Goal: Task Accomplishment & Management: Manage account settings

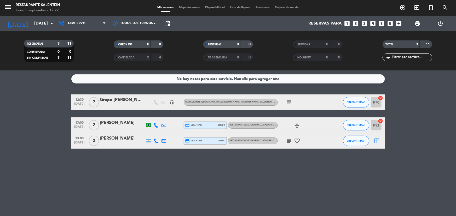
click at [289, 138] on icon "subject" at bounding box center [289, 141] width 6 height 6
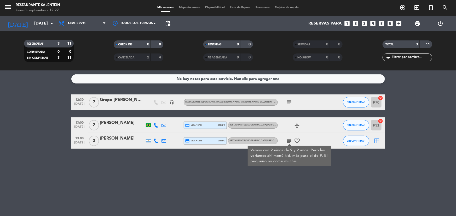
click at [289, 138] on icon "subject" at bounding box center [289, 141] width 6 height 6
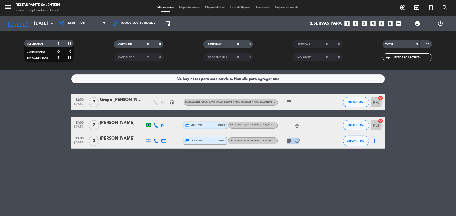
click at [289, 138] on icon "subject" at bounding box center [289, 141] width 6 height 6
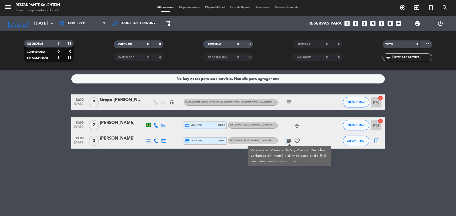
click at [289, 138] on icon "subject" at bounding box center [289, 141] width 6 height 6
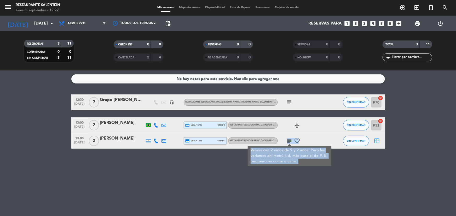
click at [289, 138] on icon "subject" at bounding box center [289, 141] width 6 height 6
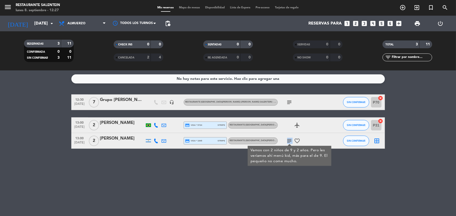
click at [289, 138] on icon "subject" at bounding box center [289, 141] width 6 height 6
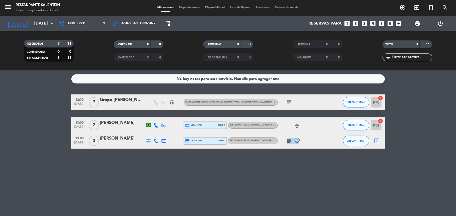
click at [289, 138] on icon "subject" at bounding box center [289, 141] width 6 height 6
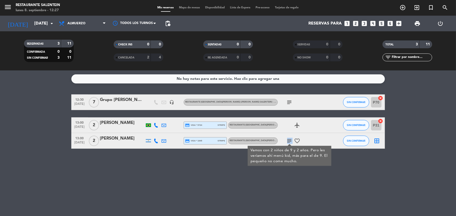
click at [289, 138] on icon "subject" at bounding box center [289, 141] width 6 height 6
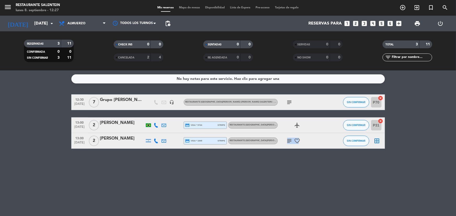
click at [289, 138] on icon "subject" at bounding box center [289, 141] width 6 height 6
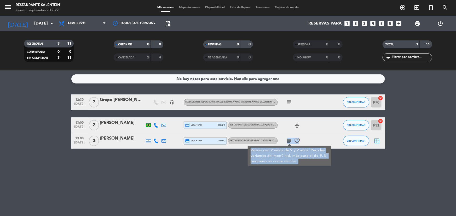
click at [289, 138] on icon "subject" at bounding box center [289, 141] width 6 height 6
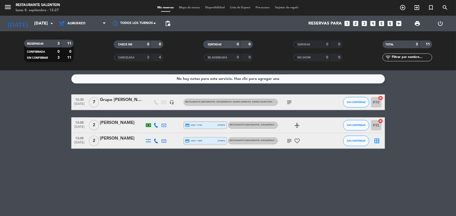
click at [289, 138] on icon "subject" at bounding box center [289, 141] width 6 height 6
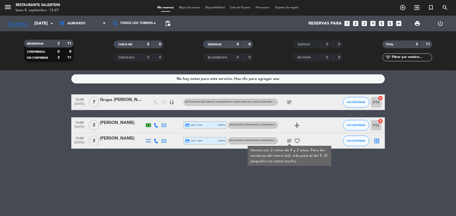
click at [109, 144] on div at bounding box center [122, 144] width 44 height 4
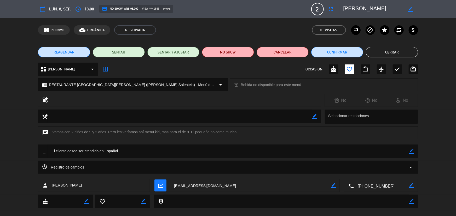
click at [386, 50] on button "Cerrar" at bounding box center [392, 52] width 52 height 10
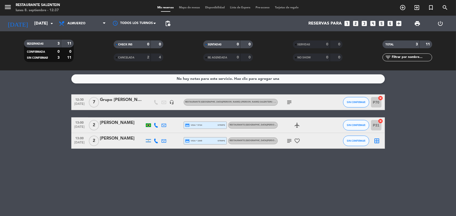
click at [329, 179] on div "No hay notas para este servicio. Haz clic para agregar una 12:30 [DATE] 7 Grupo…" at bounding box center [228, 144] width 456 height 146
click at [47, 24] on input "[DATE]" at bounding box center [59, 24] width 55 height 10
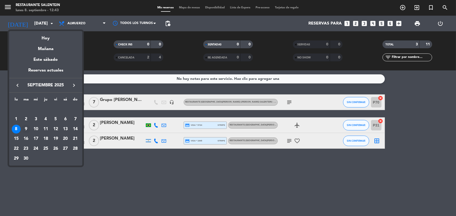
click at [28, 127] on div "9" at bounding box center [26, 129] width 9 height 9
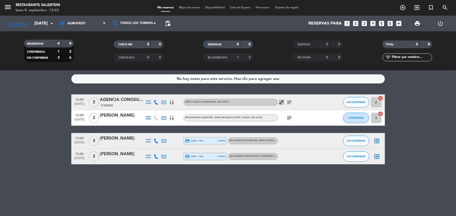
click at [242, 157] on span "RESTAURANTE [GEOGRAPHIC_DATA][PERSON_NAME] ([PERSON_NAME] Salentein) - Menú de …" at bounding box center [283, 156] width 107 height 2
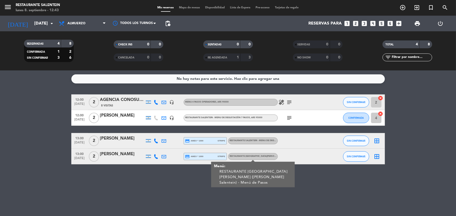
click at [242, 157] on span "RESTAURANTE [GEOGRAPHIC_DATA][PERSON_NAME] ([PERSON_NAME] Salentein) - Menú de …" at bounding box center [283, 156] width 107 height 2
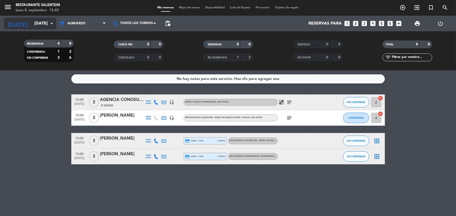
click at [46, 20] on input "[DATE]" at bounding box center [59, 24] width 55 height 10
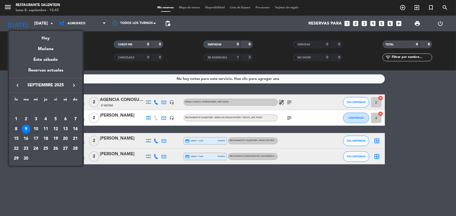
click at [34, 131] on div "10" at bounding box center [35, 129] width 9 height 9
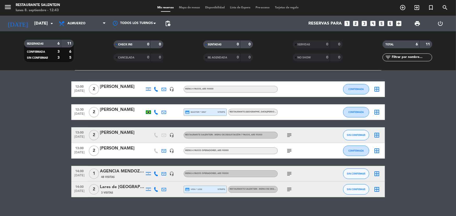
scroll to position [20, 0]
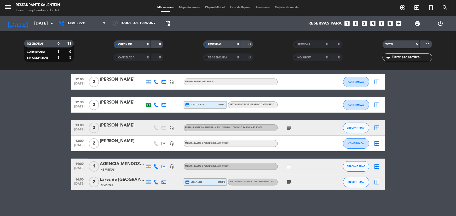
click at [245, 102] on div "RESTAURANTE [GEOGRAPHIC_DATA][PERSON_NAME] ([PERSON_NAME] Salentein) - Menú de …" at bounding box center [253, 105] width 50 height 7
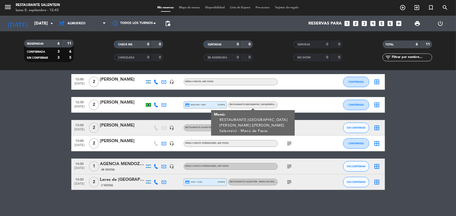
click at [245, 103] on div "RESTAURANTE [GEOGRAPHIC_DATA][PERSON_NAME] ([PERSON_NAME] Salentein) - Menú de …" at bounding box center [253, 105] width 50 height 7
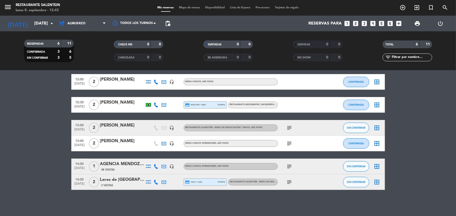
click at [245, 104] on span "RESTAURANTE [GEOGRAPHIC_DATA][PERSON_NAME] ([PERSON_NAME] Salentein) - Menú de …" at bounding box center [283, 105] width 107 height 2
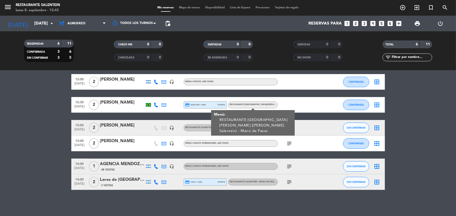
click at [245, 104] on span "RESTAURANTE [GEOGRAPHIC_DATA][PERSON_NAME] ([PERSON_NAME] Salentein) - Menú de …" at bounding box center [283, 105] width 107 height 2
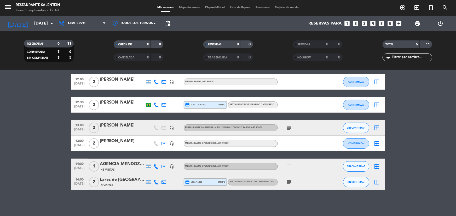
click at [253, 183] on div "RESTAURANTE SALENTEIN - Menu de Degustación 7 pasos" at bounding box center [254, 181] width 48 height 3
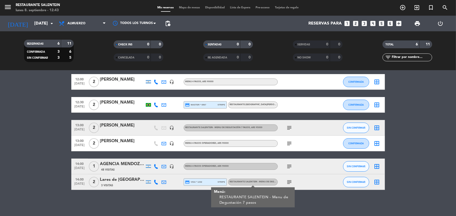
click at [253, 181] on span "RESTAURANTE SALENTEIN - Menu de Degustación 7 pasos" at bounding box center [262, 182] width 65 height 2
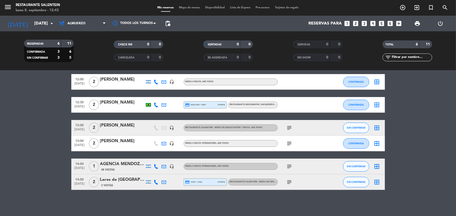
click at [249, 166] on div "Menu 4 pasos operadores , ARS 90000" at bounding box center [231, 166] width 94 height 7
click at [37, 128] on bookings-row "12:00 [DATE] 2 [PERSON_NAME] headset_mic Menu 4 pasos , ARS 90000 CONFIRMADA bo…" at bounding box center [228, 132] width 456 height 116
click at [38, 26] on input "[DATE]" at bounding box center [59, 24] width 55 height 10
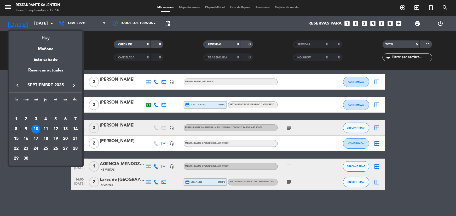
click at [46, 129] on div "11" at bounding box center [45, 129] width 9 height 9
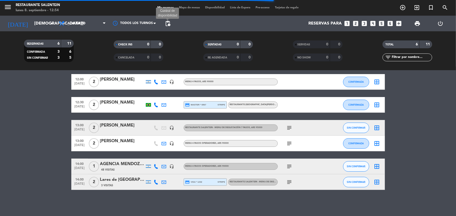
scroll to position [0, 0]
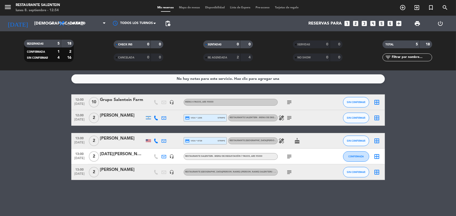
click at [155, 119] on icon at bounding box center [156, 118] width 5 height 5
click at [156, 119] on icon at bounding box center [156, 118] width 5 height 5
click at [149, 119] on div at bounding box center [148, 117] width 5 height 3
click at [148, 119] on div at bounding box center [148, 117] width 5 height 3
click at [162, 119] on icon at bounding box center [164, 118] width 5 height 5
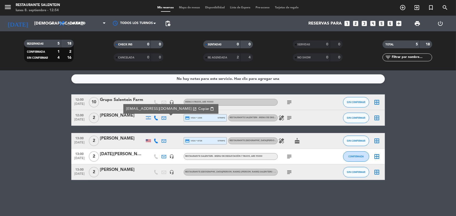
click at [162, 119] on icon at bounding box center [164, 118] width 5 height 5
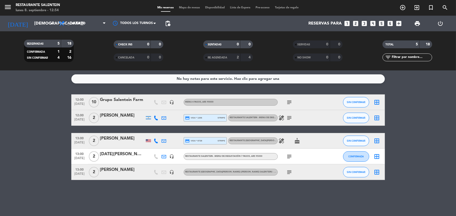
click at [149, 143] on div at bounding box center [148, 140] width 8 height 15
click at [148, 138] on div at bounding box center [148, 140] width 8 height 15
click at [148, 140] on div at bounding box center [148, 140] width 5 height 3
click at [157, 142] on icon at bounding box center [156, 141] width 5 height 5
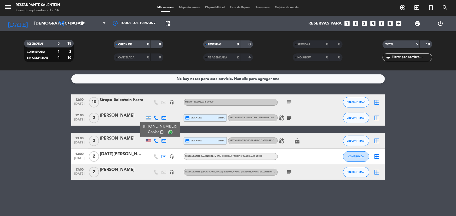
click at [157, 142] on icon at bounding box center [156, 141] width 5 height 5
click at [50, 25] on icon "arrow_drop_down" at bounding box center [52, 23] width 6 height 6
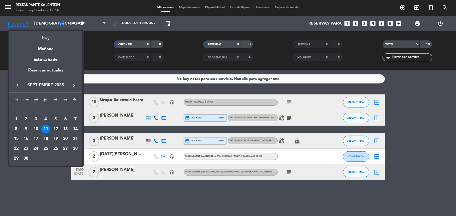
click at [54, 128] on div "12" at bounding box center [55, 129] width 9 height 9
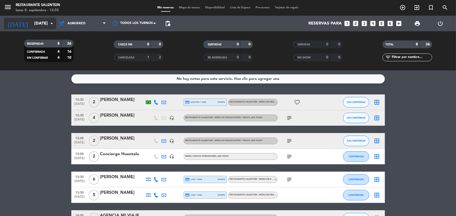
click at [50, 21] on icon "arrow_drop_down" at bounding box center [52, 23] width 6 height 6
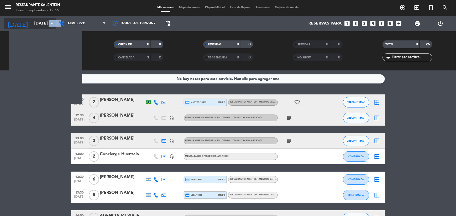
click at [50, 21] on icon "arrow_drop_down" at bounding box center [52, 23] width 6 height 6
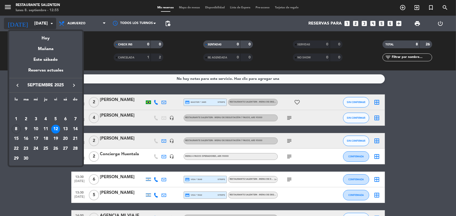
click at [50, 21] on div at bounding box center [228, 108] width 456 height 216
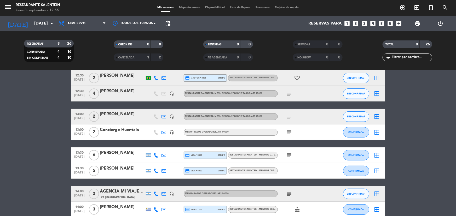
scroll to position [52, 0]
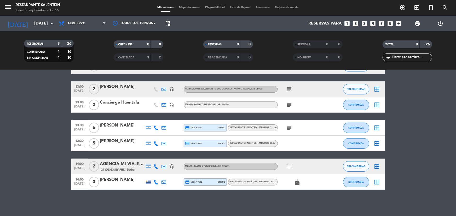
click at [287, 127] on icon "subject" at bounding box center [289, 128] width 6 height 6
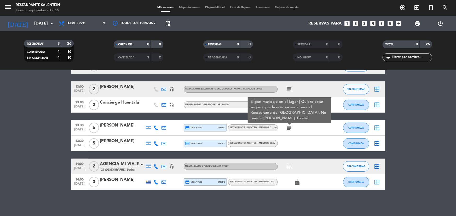
click at [287, 127] on icon "subject" at bounding box center [289, 128] width 6 height 6
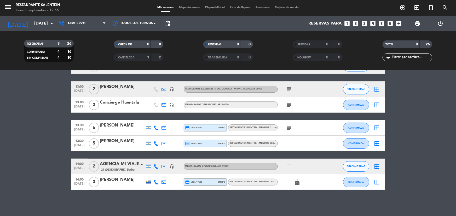
click at [287, 127] on icon "subject" at bounding box center [289, 128] width 6 height 6
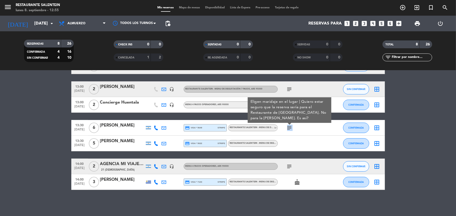
click at [287, 127] on icon "subject" at bounding box center [289, 128] width 6 height 6
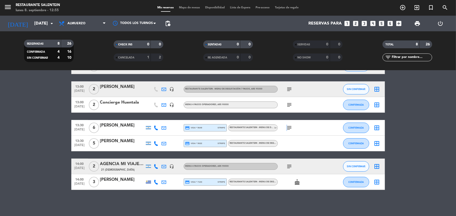
click at [287, 127] on icon "subject" at bounding box center [289, 128] width 6 height 6
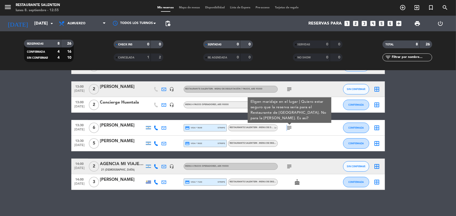
click at [287, 127] on icon "subject" at bounding box center [289, 128] width 6 height 6
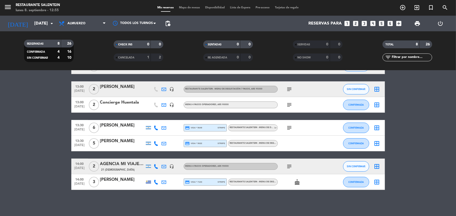
click at [290, 162] on div "subject" at bounding box center [301, 166] width 47 height 15
click at [290, 167] on icon "subject" at bounding box center [289, 166] width 6 height 6
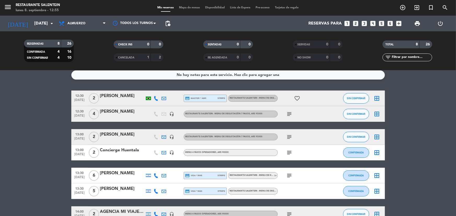
scroll to position [0, 0]
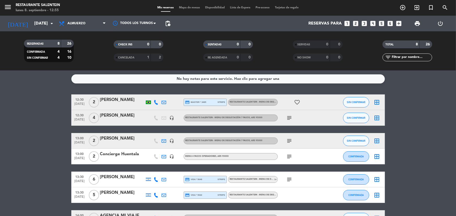
click at [126, 100] on div "[PERSON_NAME]" at bounding box center [122, 100] width 44 height 7
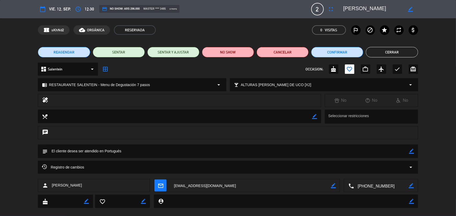
click at [70, 185] on span "[PERSON_NAME]" at bounding box center [67, 186] width 30 height 6
click at [80, 186] on span "[PERSON_NAME]" at bounding box center [67, 186] width 30 height 6
click at [387, 47] on button "Cerrar" at bounding box center [392, 52] width 52 height 10
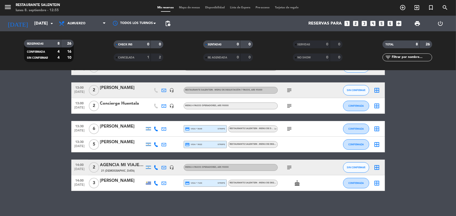
scroll to position [52, 0]
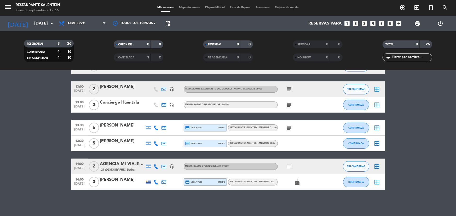
click at [291, 124] on div "subject" at bounding box center [301, 127] width 47 height 15
click at [287, 127] on icon "subject" at bounding box center [289, 128] width 6 height 6
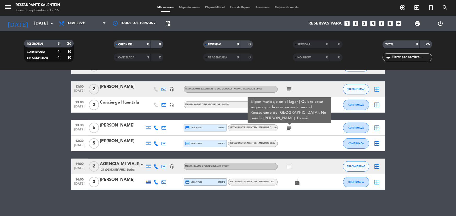
click at [287, 127] on icon "subject" at bounding box center [289, 128] width 6 height 6
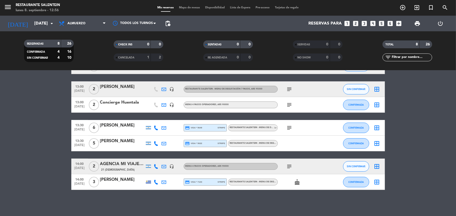
click at [289, 125] on icon "subject" at bounding box center [289, 128] width 6 height 6
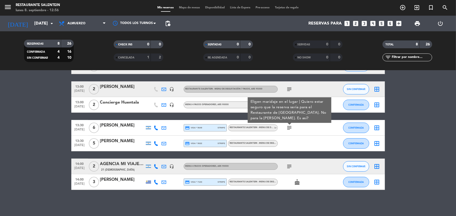
click at [289, 125] on div at bounding box center [289, 124] width 4 height 2
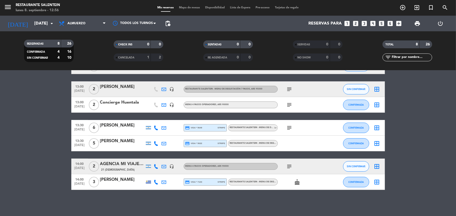
click at [289, 125] on icon "subject" at bounding box center [289, 128] width 6 height 6
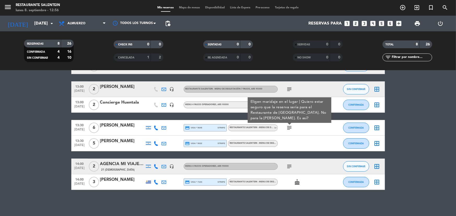
click at [289, 125] on icon "subject" at bounding box center [289, 128] width 6 height 6
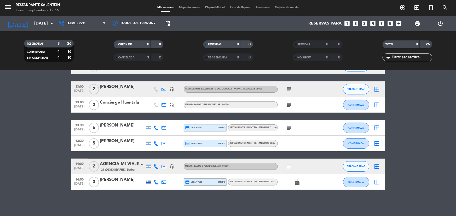
click at [101, 204] on div "No hay notas para este servicio. Haz clic para agregar una 12:30 [DATE] 2 [PERS…" at bounding box center [228, 144] width 456 height 146
click at [290, 107] on icon "subject" at bounding box center [289, 105] width 6 height 6
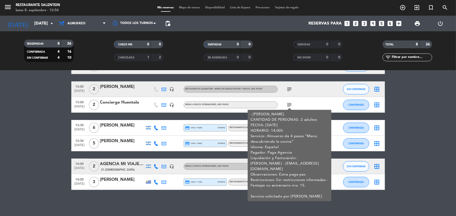
click at [290, 107] on icon "subject" at bounding box center [289, 105] width 6 height 6
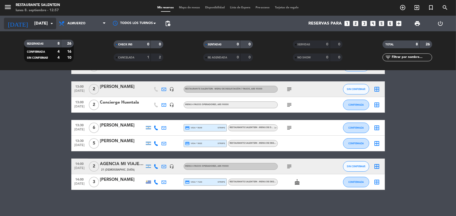
click at [32, 19] on input "[DATE]" at bounding box center [59, 24] width 55 height 10
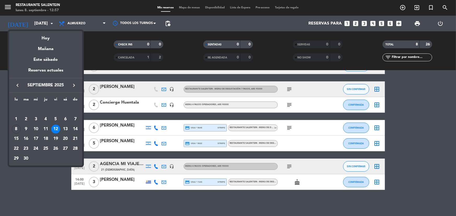
click at [14, 129] on div "8" at bounding box center [16, 129] width 9 height 9
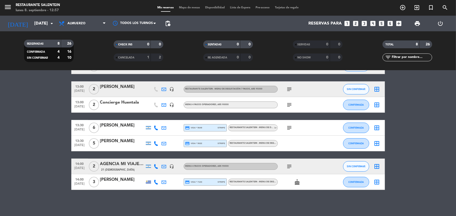
type input "[DATE]"
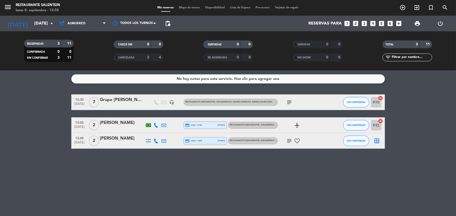
click at [106, 124] on div "[PERSON_NAME]" at bounding box center [122, 123] width 44 height 7
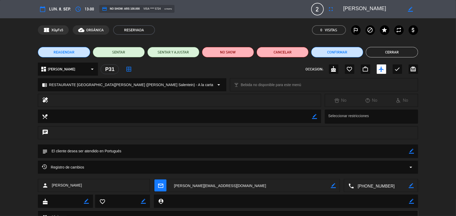
click at [381, 55] on button "Cerrar" at bounding box center [392, 52] width 52 height 10
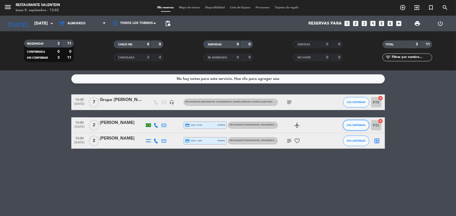
click at [360, 128] on button "SIN CONFIRMAR" at bounding box center [356, 125] width 26 height 10
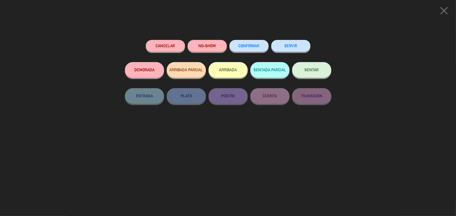
click at [303, 76] on button "SENTAR" at bounding box center [311, 70] width 39 height 16
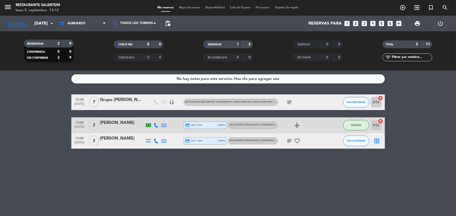
drag, startPoint x: 35, startPoint y: 79, endPoint x: 22, endPoint y: 91, distance: 17.6
click at [22, 91] on div "No hay notas para este servicio. Haz clic para agregar una 12:30 [DATE] 7 Grupo…" at bounding box center [228, 144] width 456 height 146
click at [187, 6] on span "Mapa de mesas" at bounding box center [189, 7] width 26 height 3
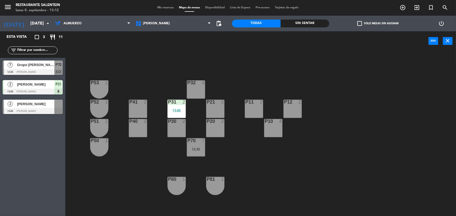
click at [167, 11] on div "menu Restaurante Salentein [DATE] 8. septiembre - 13:12 Mis reservas Mapa de me…" at bounding box center [228, 8] width 456 height 16
click at [167, 8] on span "Mis reservas" at bounding box center [166, 7] width 22 height 3
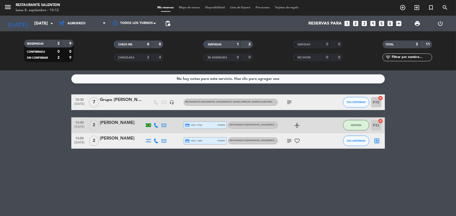
click at [379, 144] on div "border_all" at bounding box center [377, 140] width 16 height 15
click at [355, 99] on button "SIN CONFIRMAR" at bounding box center [356, 102] width 26 height 10
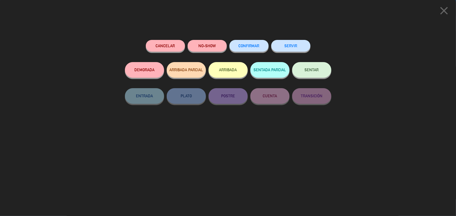
click at [253, 51] on button "CONFIRMAR" at bounding box center [248, 46] width 39 height 12
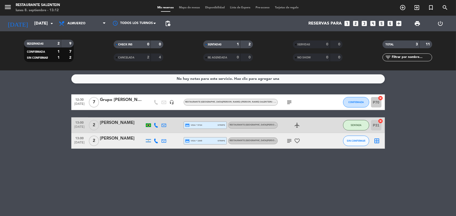
click at [371, 143] on div "border_all" at bounding box center [377, 140] width 16 height 15
click at [376, 141] on icon "border_all" at bounding box center [377, 141] width 6 height 6
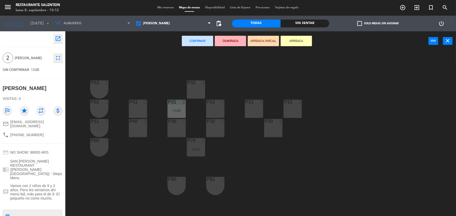
click at [199, 86] on div "P32 4" at bounding box center [196, 89] width 18 height 18
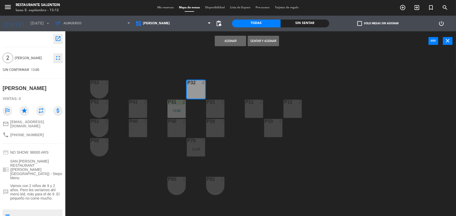
click at [234, 39] on button "Asignar" at bounding box center [230, 41] width 31 height 10
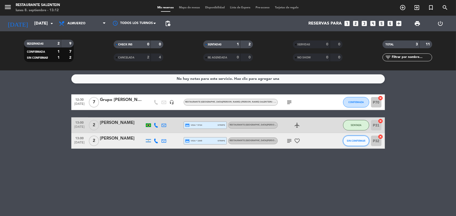
click at [347, 141] on span "SIN CONFIRMAR" at bounding box center [356, 140] width 19 height 3
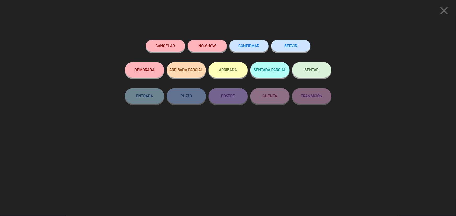
click at [248, 49] on button "CONFIRMAR" at bounding box center [248, 46] width 39 height 12
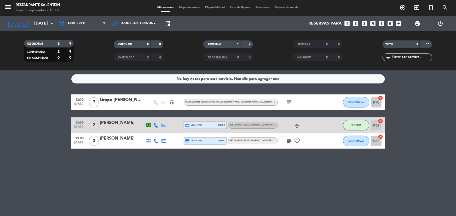
click at [288, 139] on icon "subject" at bounding box center [289, 141] width 6 height 6
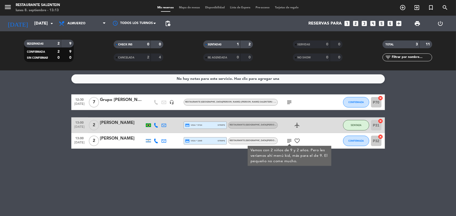
click at [290, 140] on icon "subject" at bounding box center [289, 141] width 6 height 6
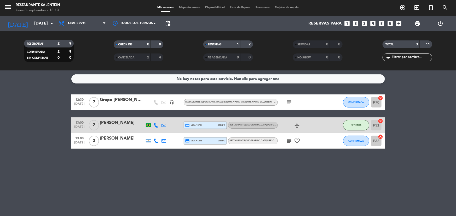
click at [286, 140] on span "subject" at bounding box center [289, 141] width 8 height 6
click at [286, 140] on icon "subject" at bounding box center [289, 141] width 6 height 6
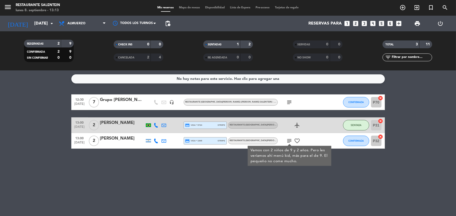
click at [295, 140] on icon "favorite_border" at bounding box center [297, 141] width 6 height 6
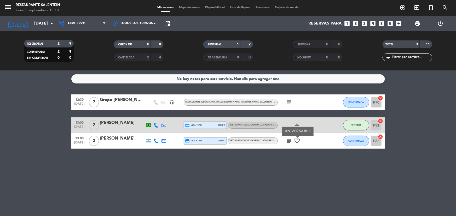
click at [295, 140] on icon "favorite_border" at bounding box center [297, 141] width 6 height 6
drag, startPoint x: 279, startPoint y: 162, endPoint x: 292, endPoint y: 130, distance: 34.6
click at [279, 162] on div "No hay notas para este servicio. Haz clic para agregar una 12:30 [DATE] 7 Grupo…" at bounding box center [228, 144] width 456 height 146
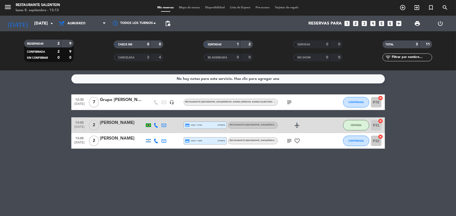
click at [296, 124] on icon "airplanemode_active" at bounding box center [297, 125] width 6 height 6
click at [296, 125] on icon "airplanemode_active" at bounding box center [297, 125] width 6 height 6
click at [174, 103] on icon "headset_mic" at bounding box center [171, 102] width 5 height 5
click at [155, 102] on icon at bounding box center [156, 102] width 5 height 5
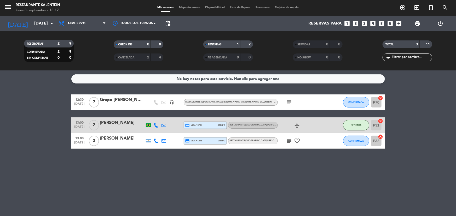
click at [162, 126] on icon at bounding box center [164, 125] width 5 height 5
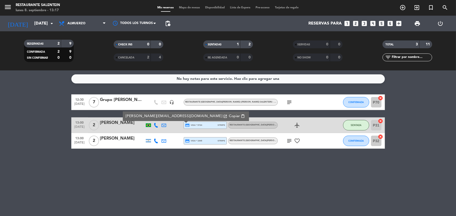
click at [162, 126] on icon at bounding box center [164, 125] width 5 height 5
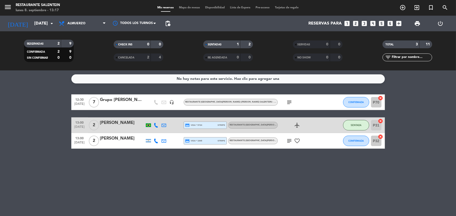
click at [161, 143] on div at bounding box center [164, 140] width 8 height 15
click at [161, 141] on div at bounding box center [164, 140] width 8 height 15
click at [165, 141] on icon at bounding box center [164, 141] width 5 height 5
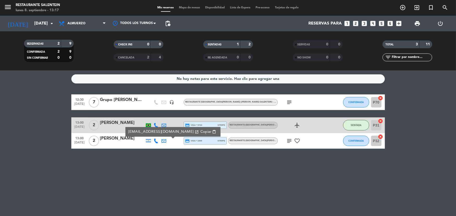
click at [165, 141] on icon at bounding box center [164, 141] width 5 height 5
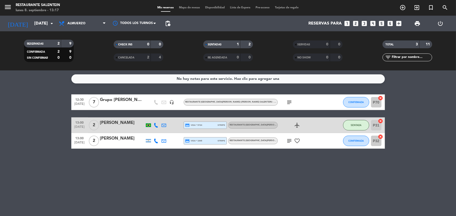
click at [155, 140] on icon at bounding box center [156, 141] width 5 height 5
click at [154, 125] on icon at bounding box center [156, 125] width 5 height 5
click at [48, 25] on input "[DATE]" at bounding box center [59, 24] width 55 height 10
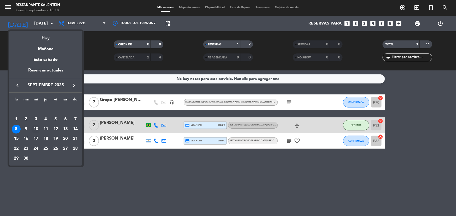
click at [37, 129] on div "10" at bounding box center [35, 129] width 9 height 9
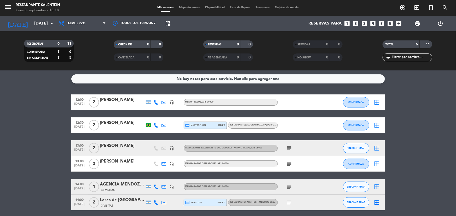
click at [288, 146] on icon "subject" at bounding box center [289, 148] width 6 height 6
click at [289, 161] on icon "subject" at bounding box center [289, 164] width 6 height 6
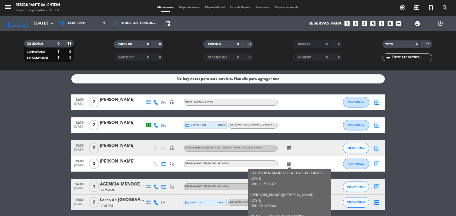
click at [289, 161] on icon "subject" at bounding box center [289, 164] width 6 height 6
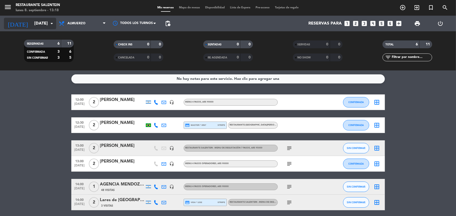
click at [52, 23] on icon "arrow_drop_down" at bounding box center [52, 23] width 6 height 6
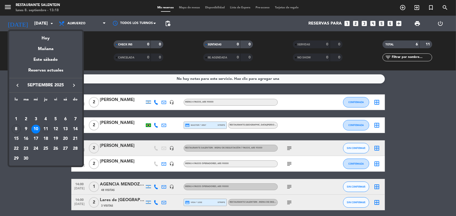
click at [44, 127] on div "11" at bounding box center [45, 129] width 9 height 9
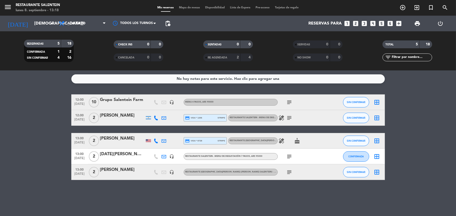
click at [277, 122] on div "12:00 [DATE] 2 VIAJANDO [PERSON_NAME] credit_card visa * 1206 stripe RESTAURANT…" at bounding box center [227, 118] width 313 height 16
click at [278, 119] on span "healing" at bounding box center [282, 118] width 8 height 6
click at [279, 117] on icon "healing" at bounding box center [281, 118] width 6 height 6
click at [280, 141] on icon "healing" at bounding box center [281, 141] width 6 height 6
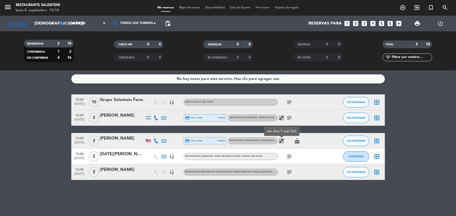
click at [280, 141] on icon "healing" at bounding box center [281, 141] width 6 height 6
click at [301, 144] on div "healing cake" at bounding box center [301, 140] width 47 height 15
drag, startPoint x: 300, startPoint y: 143, endPoint x: 294, endPoint y: 140, distance: 7.0
click at [297, 142] on icon "cake" at bounding box center [297, 141] width 6 height 6
click at [294, 140] on icon "cake" at bounding box center [297, 141] width 6 height 6
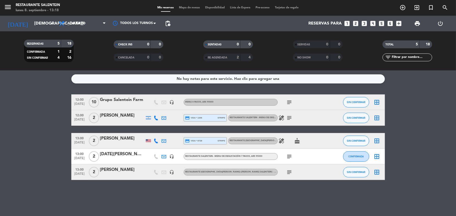
click at [294, 140] on icon "cake" at bounding box center [297, 141] width 6 height 6
click at [290, 157] on icon "subject" at bounding box center [289, 157] width 6 height 6
click at [290, 170] on icon "subject" at bounding box center [289, 172] width 6 height 6
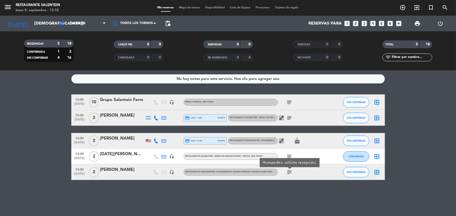
click at [290, 170] on icon "subject" at bounding box center [289, 172] width 6 height 6
click at [286, 174] on icon "subject" at bounding box center [289, 172] width 6 height 6
click at [289, 169] on div at bounding box center [289, 169] width 4 height 2
click at [173, 101] on icon "headset_mic" at bounding box center [171, 102] width 5 height 5
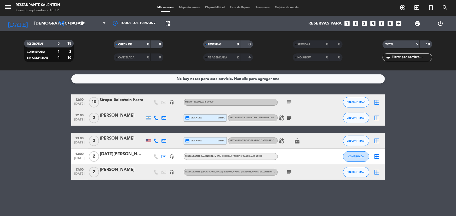
click at [282, 140] on icon "healing" at bounding box center [281, 141] width 6 height 6
click at [279, 118] on icon "healing" at bounding box center [281, 118] width 6 height 6
drag, startPoint x: 99, startPoint y: 1, endPoint x: 40, endPoint y: 36, distance: 69.0
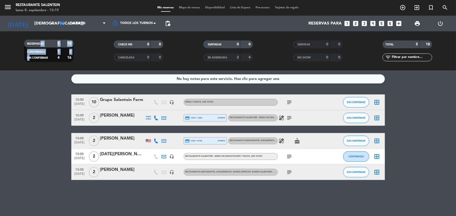
click at [40, 37] on div "RESERVADAS 5 18 CONFIRMADA 1 2 SIN CONFIRMAR 4 16" at bounding box center [49, 51] width 90 height 29
click at [18, 67] on div "RESERVADAS 5 18 CONFIRMADA 1 2 SIN CONFIRMAR 4 16 CHECK INS 0 0 CANCELADA 0 0 S…" at bounding box center [228, 50] width 456 height 39
click at [46, 52] on div "CONFIRMADA" at bounding box center [37, 52] width 24 height 6
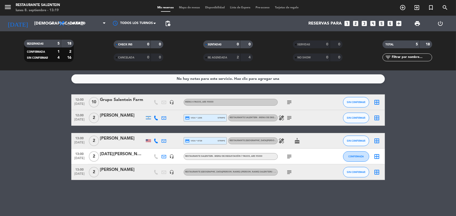
click at [43, 59] on span "SIN CONFIRMAR" at bounding box center [37, 58] width 21 height 3
click at [44, 59] on span "SIN CONFIRMAR" at bounding box center [37, 58] width 21 height 3
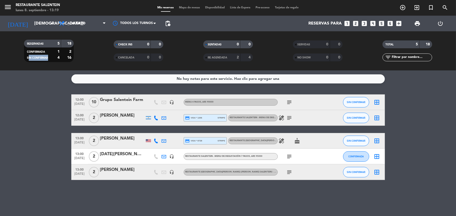
click at [44, 59] on span "SIN CONFIRMAR" at bounding box center [37, 58] width 21 height 3
click at [42, 59] on span "SIN CONFIRMAR" at bounding box center [37, 58] width 21 height 3
click at [42, 58] on span "SIN CONFIRMAR" at bounding box center [37, 58] width 21 height 3
click at [38, 55] on div "SIN CONFIRMAR" at bounding box center [37, 58] width 24 height 6
click at [24, 58] on div "CONFIRMADA 1 2 SIN CONFIRMAR 4 16" at bounding box center [49, 53] width 50 height 19
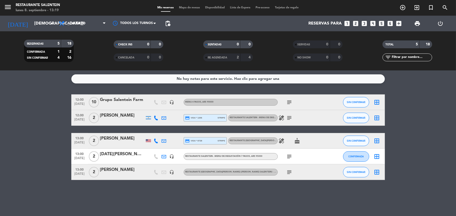
click at [25, 56] on div "SIN CONFIRMAR" at bounding box center [37, 58] width 24 height 6
click at [27, 57] on span "SIN CONFIRMAR" at bounding box center [37, 58] width 21 height 3
click at [35, 60] on div "SIN CONFIRMAR" at bounding box center [37, 58] width 24 height 6
click at [38, 59] on span "SIN CONFIRMAR" at bounding box center [37, 58] width 21 height 3
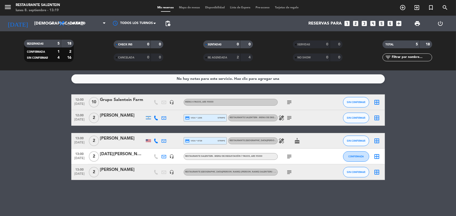
click at [39, 59] on span "SIN CONFIRMAR" at bounding box center [37, 58] width 21 height 3
click at [28, 59] on span "SIN CONFIRMAR" at bounding box center [37, 58] width 21 height 3
click at [29, 53] on span "CONFIRMADA" at bounding box center [36, 52] width 18 height 3
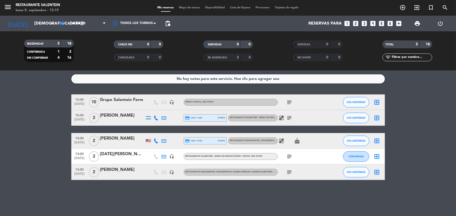
click at [30, 52] on span "CONFIRMADA" at bounding box center [36, 52] width 18 height 3
click at [4, 64] on div "RESERVADAS 5 18 CONFIRMADA 1 2 SIN CONFIRMAR 4 16" at bounding box center [49, 51] width 90 height 29
click at [32, 27] on input "[DEMOGRAPHIC_DATA][DATE]" at bounding box center [59, 24] width 55 height 10
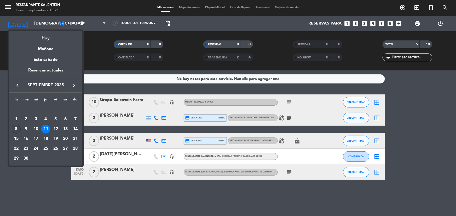
click at [16, 133] on div "8" at bounding box center [16, 129] width 9 height 9
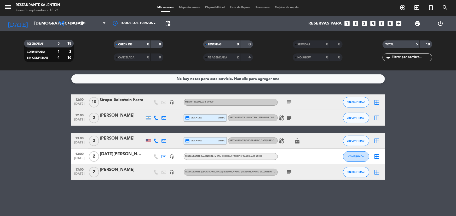
type input "[DATE]"
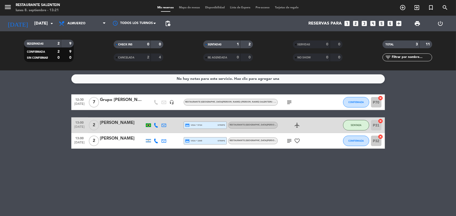
click at [173, 102] on icon "headset_mic" at bounding box center [171, 102] width 5 height 5
click at [174, 161] on div "No hay notas para este servicio. Haz clic para agregar una 12:30 [DATE] 7 Grupo…" at bounding box center [228, 144] width 456 height 146
click at [122, 103] on div "Grupo [PERSON_NAME]" at bounding box center [122, 100] width 44 height 7
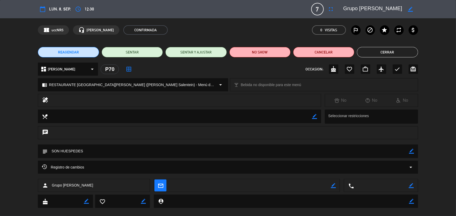
click at [76, 165] on span "Registro de cambios" at bounding box center [63, 167] width 42 height 6
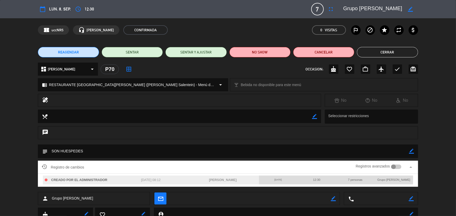
click at [76, 165] on span "Registro de cambios" at bounding box center [63, 167] width 42 height 6
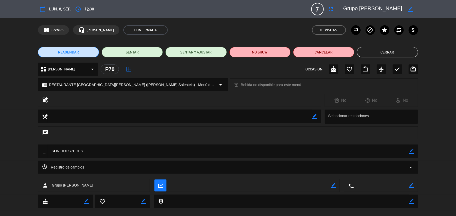
click at [376, 55] on button "Cerrar" at bounding box center [387, 52] width 61 height 10
